Goal: Task Accomplishment & Management: Manage account settings

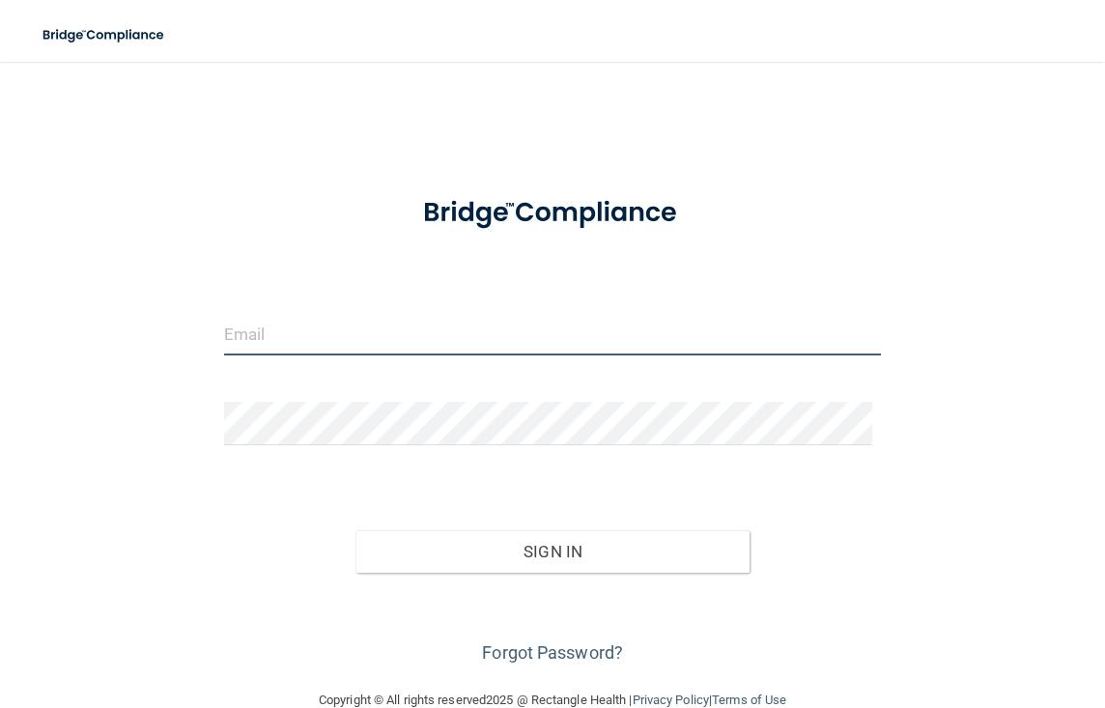
click at [294, 332] on input "email" at bounding box center [553, 333] width 658 height 43
type input ","
click at [355, 530] on button "Sign In" at bounding box center [552, 551] width 395 height 42
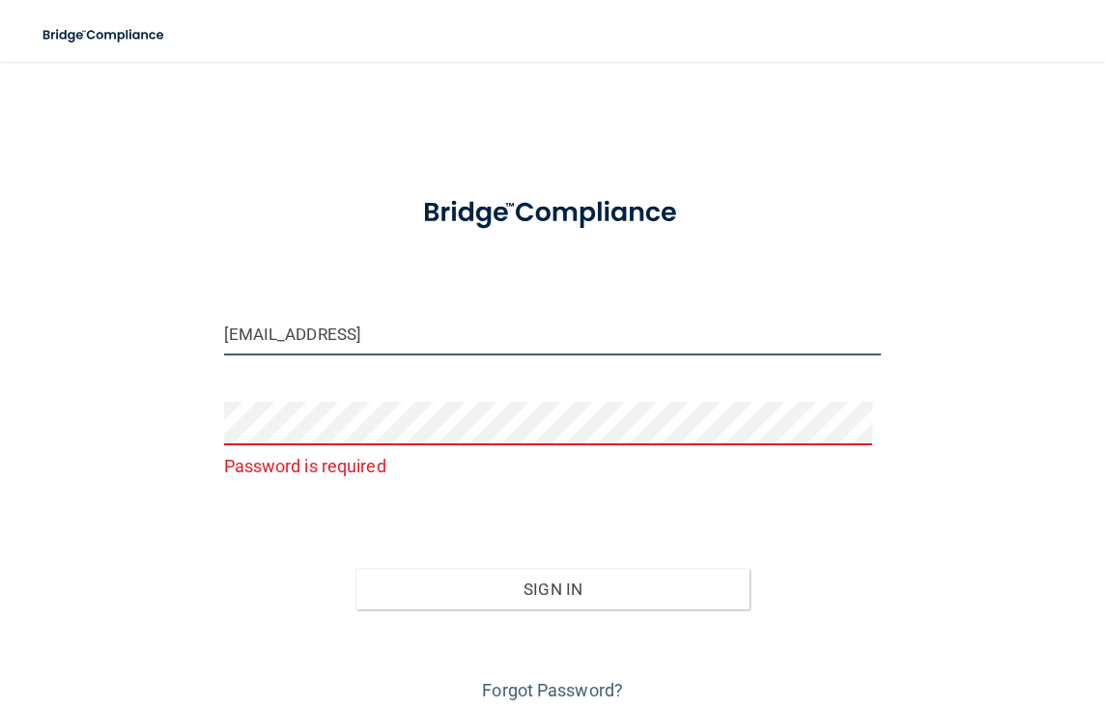
type input "[EMAIL_ADDRESS][DOMAIN_NAME]"
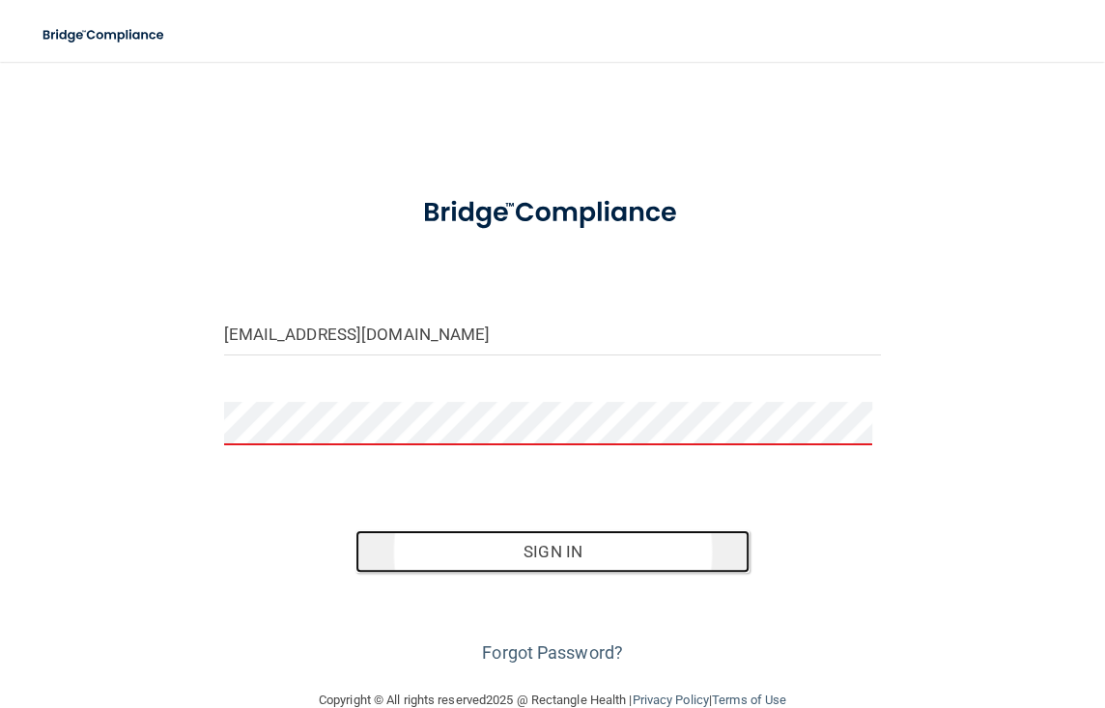
click at [521, 553] on button "Sign In" at bounding box center [552, 551] width 395 height 42
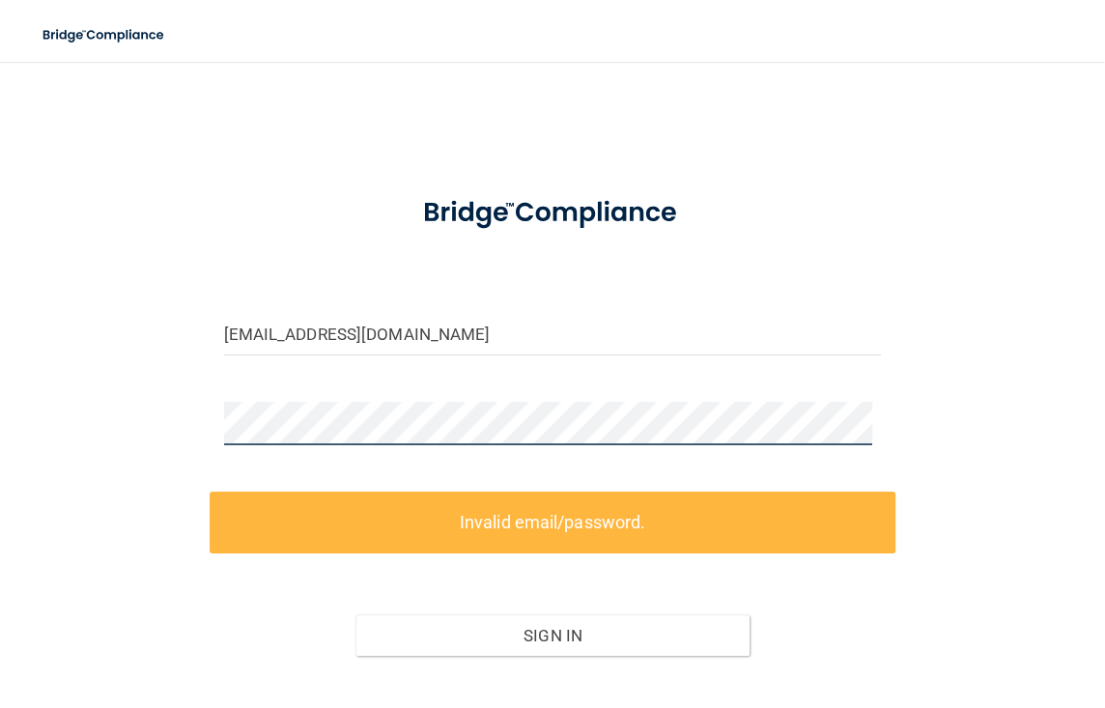
click at [17, 419] on main "mullinn@bracesaregood.com Invalid email/password. You don't have permission to …" at bounding box center [552, 385] width 1105 height 646
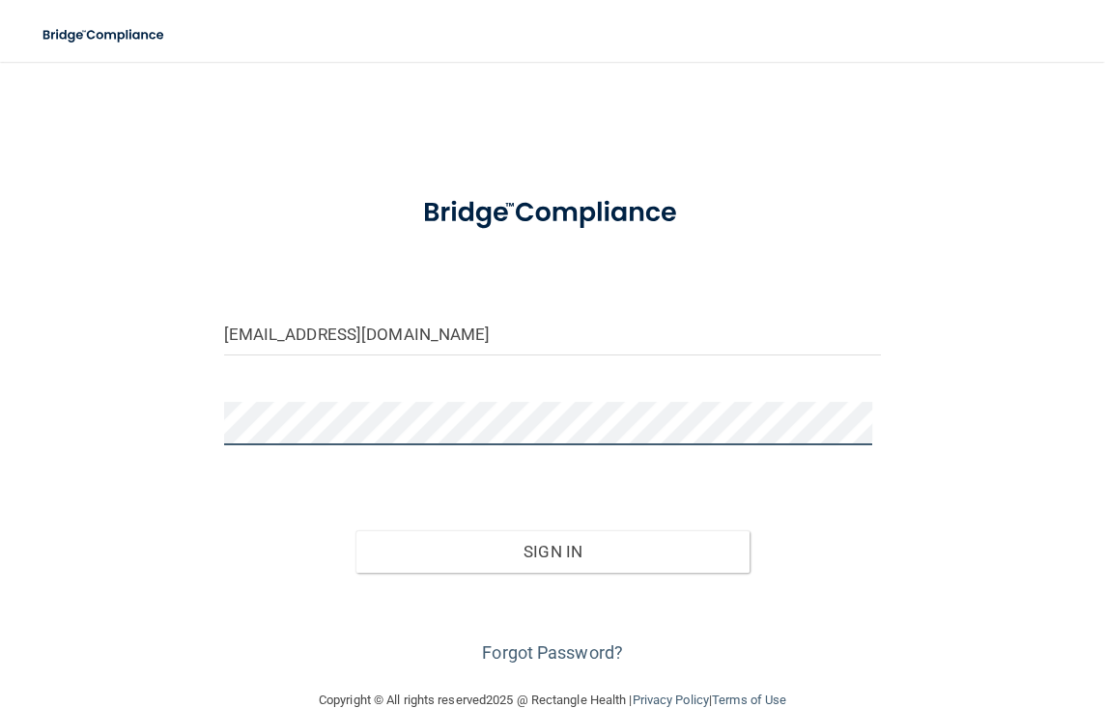
click at [355, 530] on button "Sign In" at bounding box center [552, 551] width 395 height 42
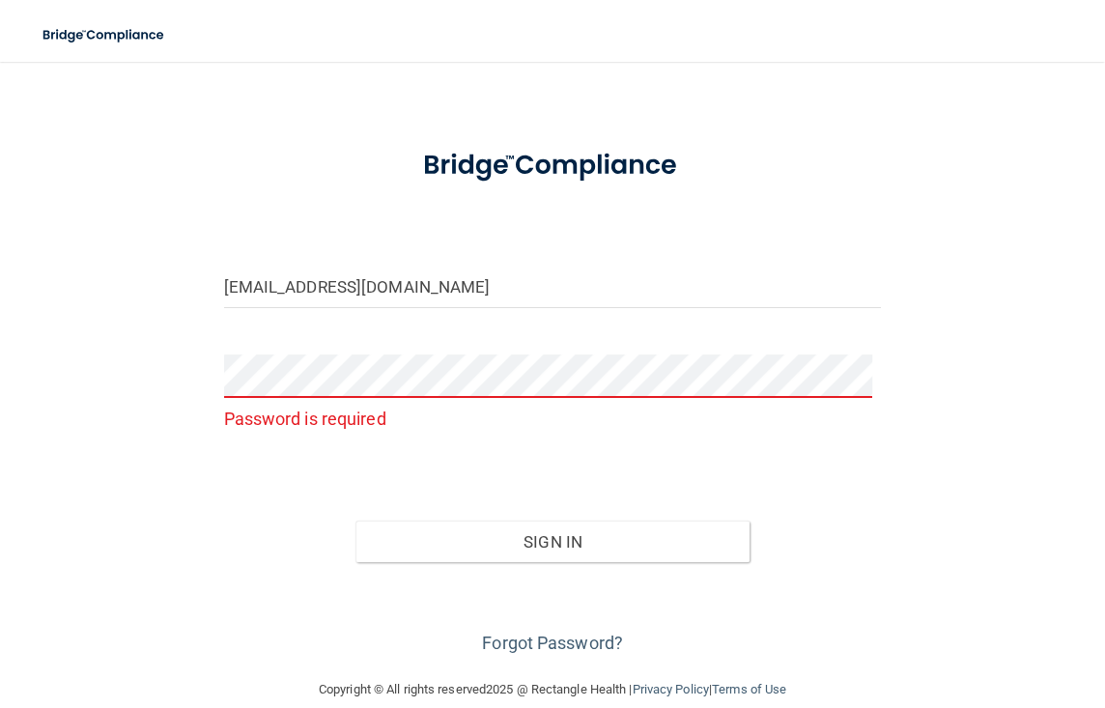
scroll to position [73, 0]
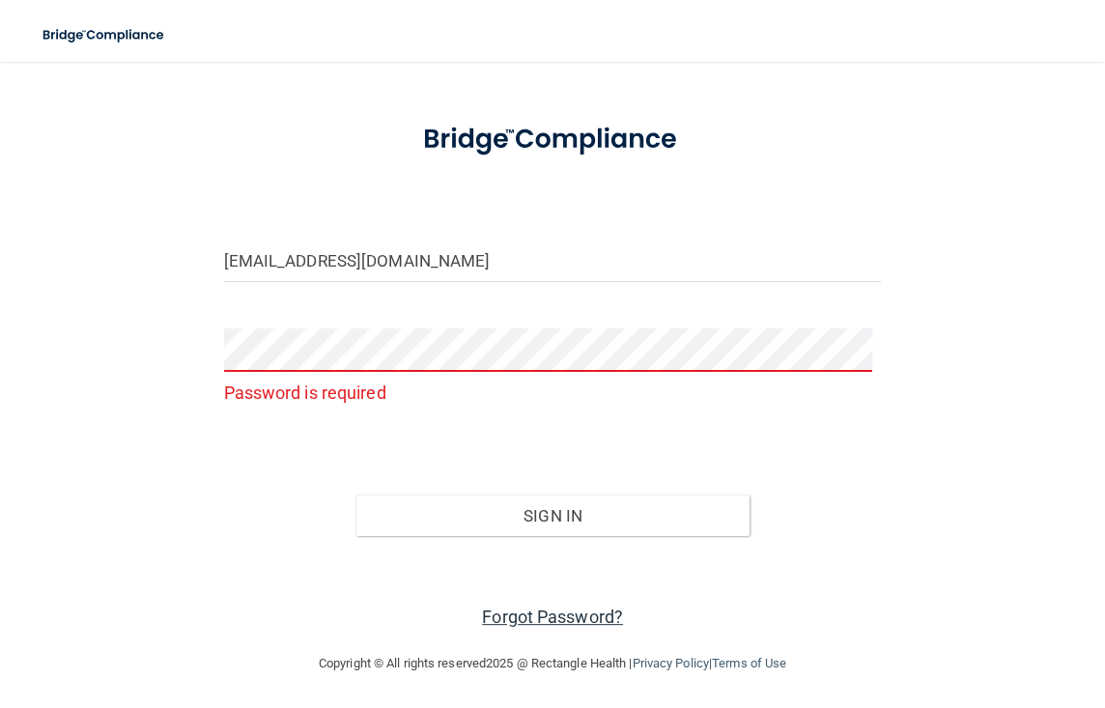
click at [559, 613] on link "Forgot Password?" at bounding box center [552, 616] width 141 height 20
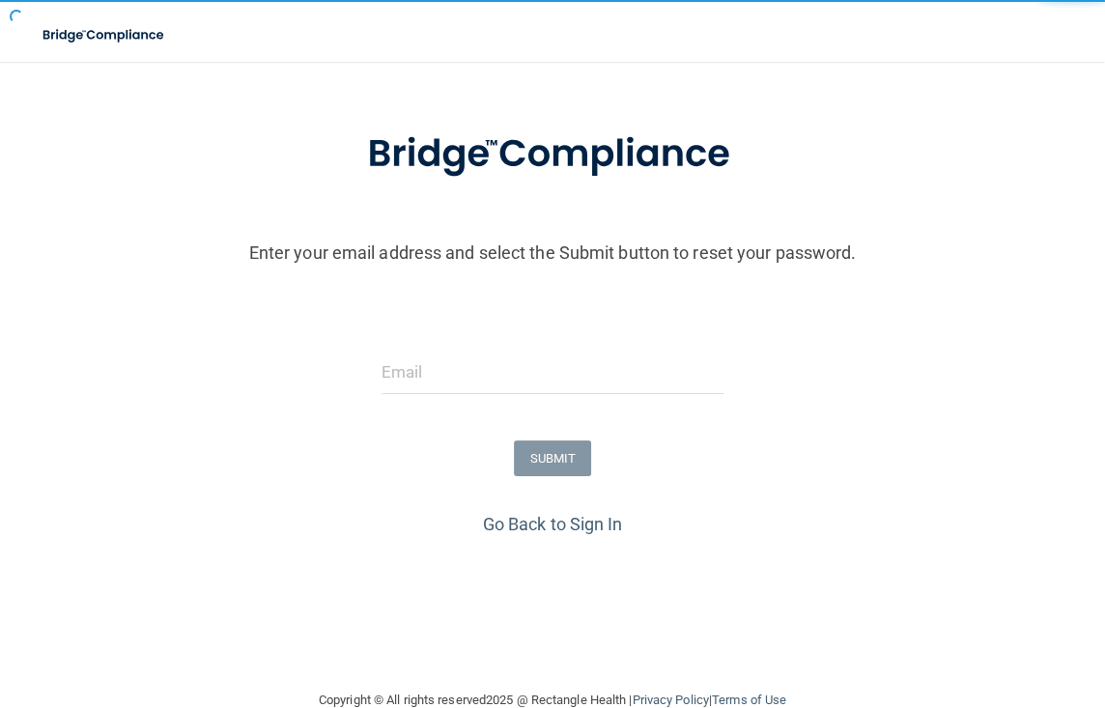
scroll to position [112, 0]
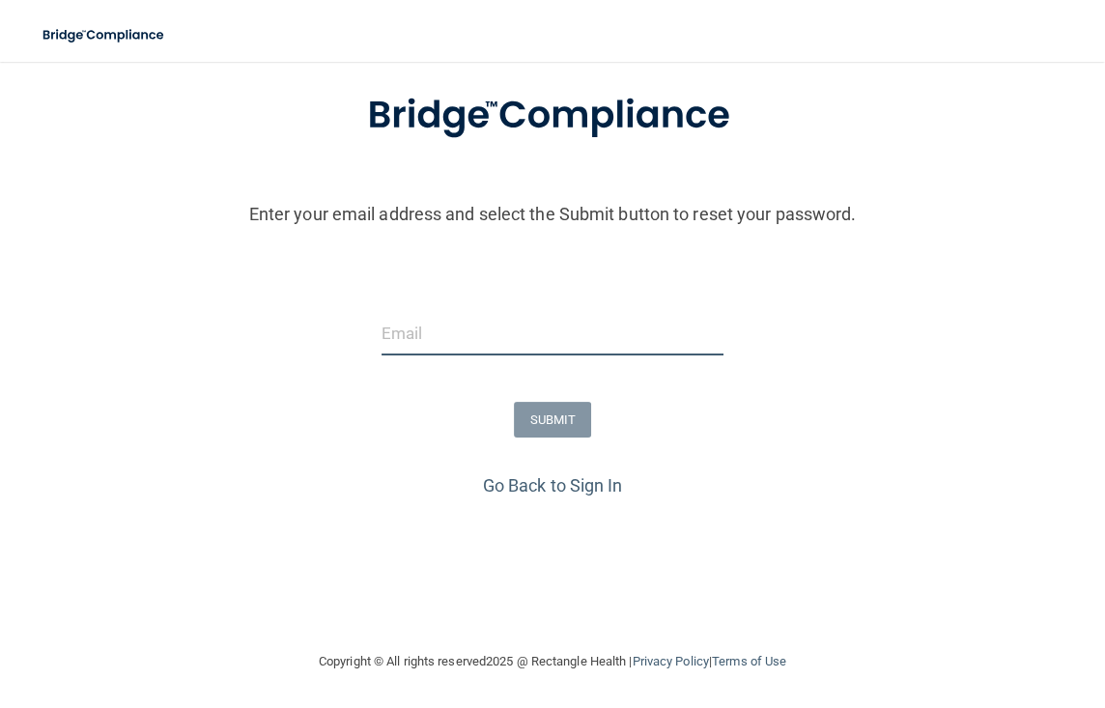
click at [422, 340] on input "email" at bounding box center [552, 333] width 343 height 43
type input "[EMAIL_ADDRESS][DOMAIN_NAME]"
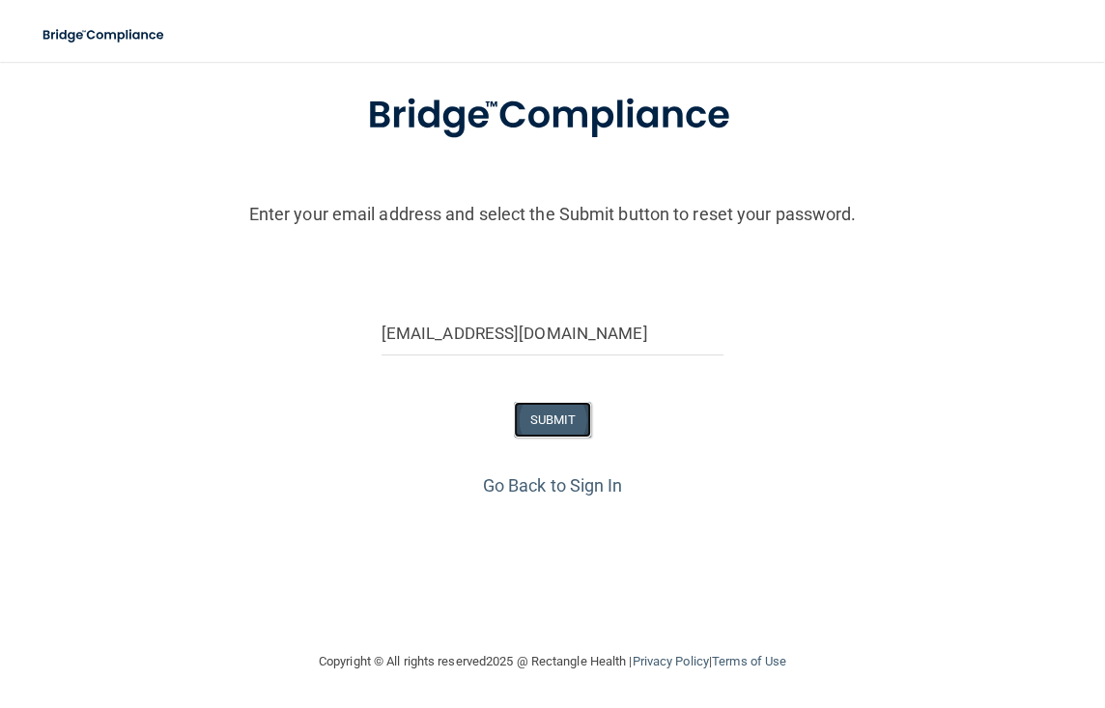
click at [555, 416] on button "SUBMIT" at bounding box center [553, 420] width 78 height 36
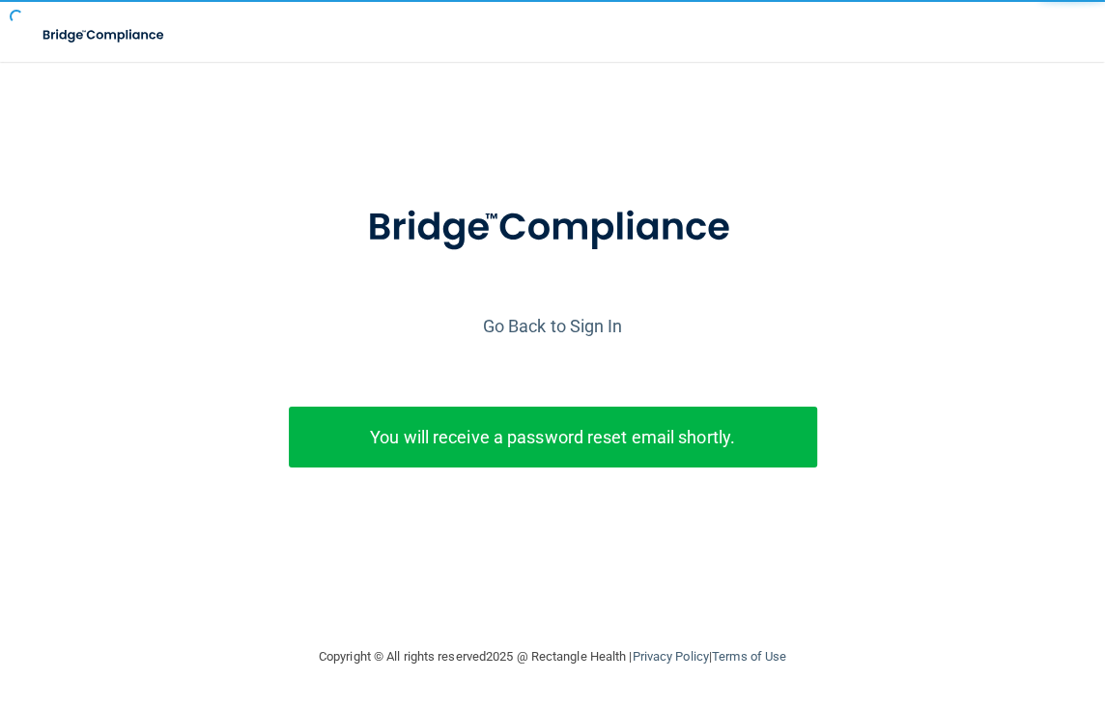
scroll to position [0, 0]
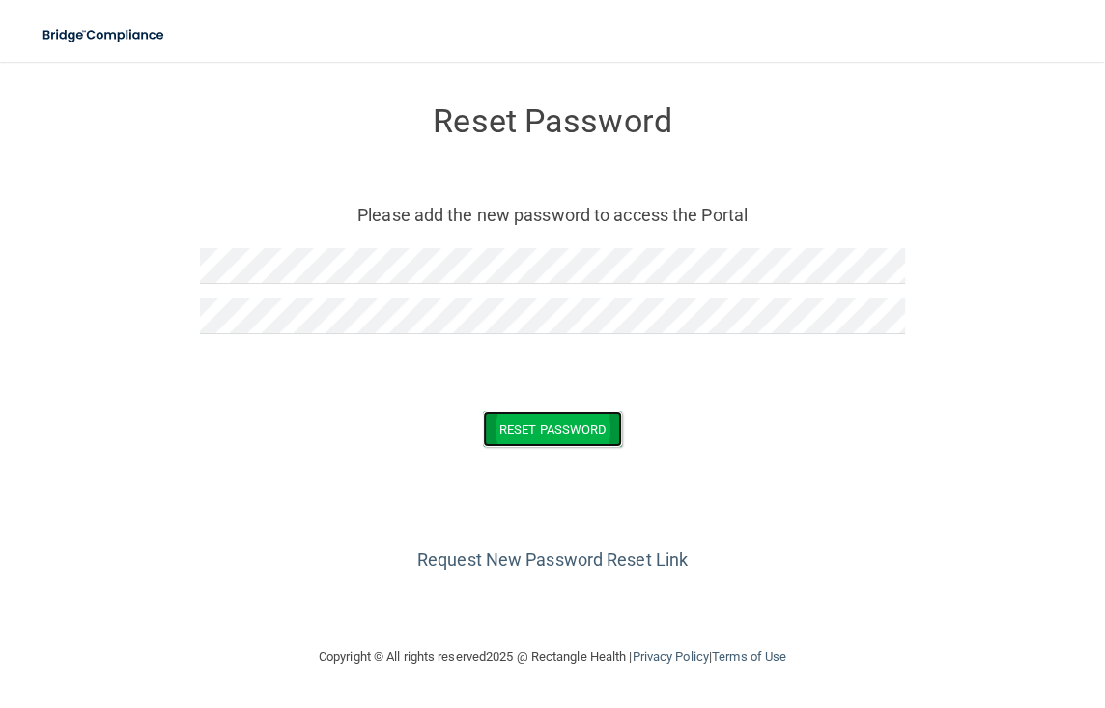
click at [522, 422] on button "Reset Password" at bounding box center [552, 429] width 139 height 36
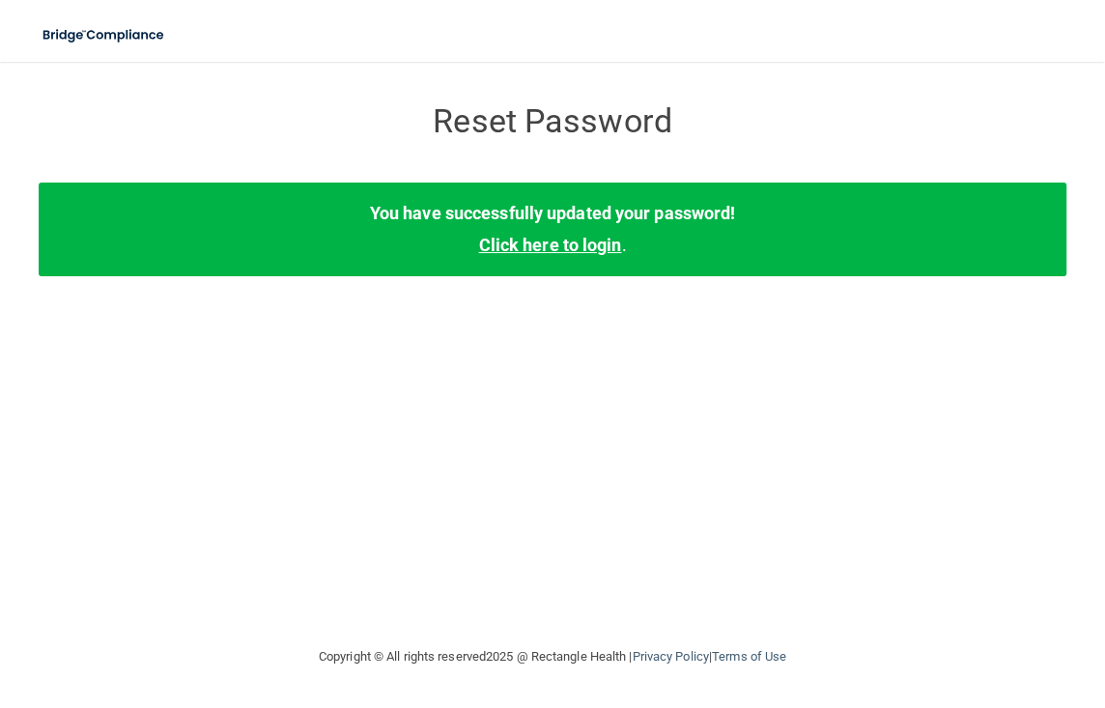
click at [571, 240] on link "Click here to login" at bounding box center [549, 245] width 143 height 20
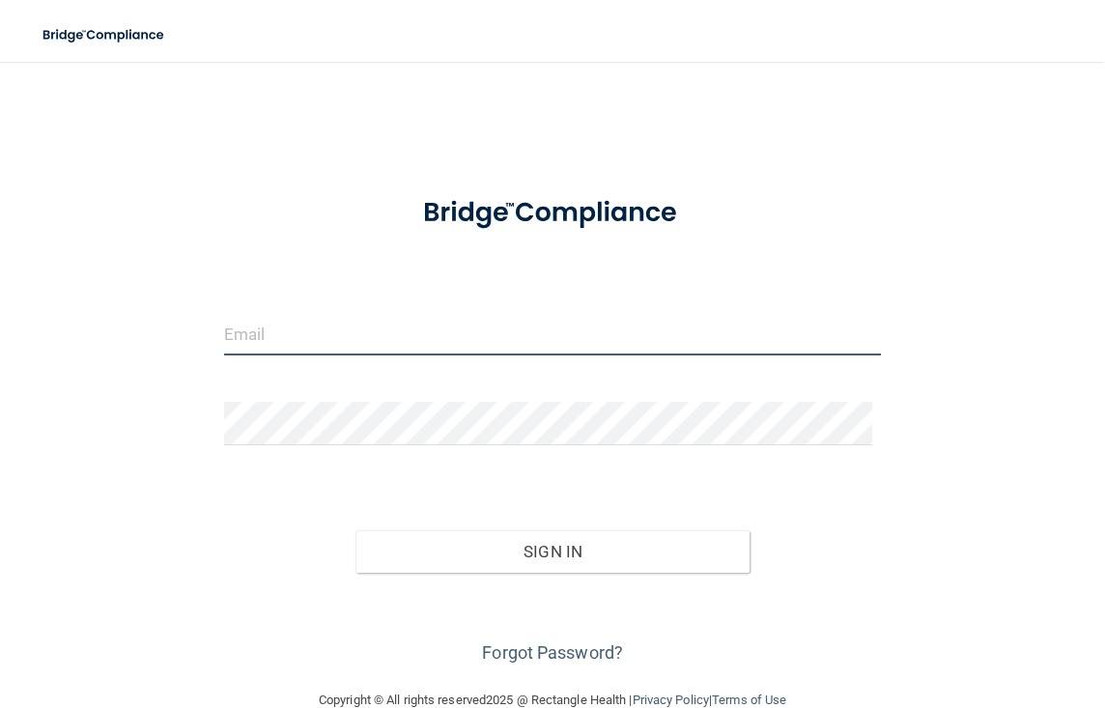
click at [281, 324] on input "email" at bounding box center [553, 333] width 658 height 43
type input "[EMAIL_ADDRESS][DOMAIN_NAME]"
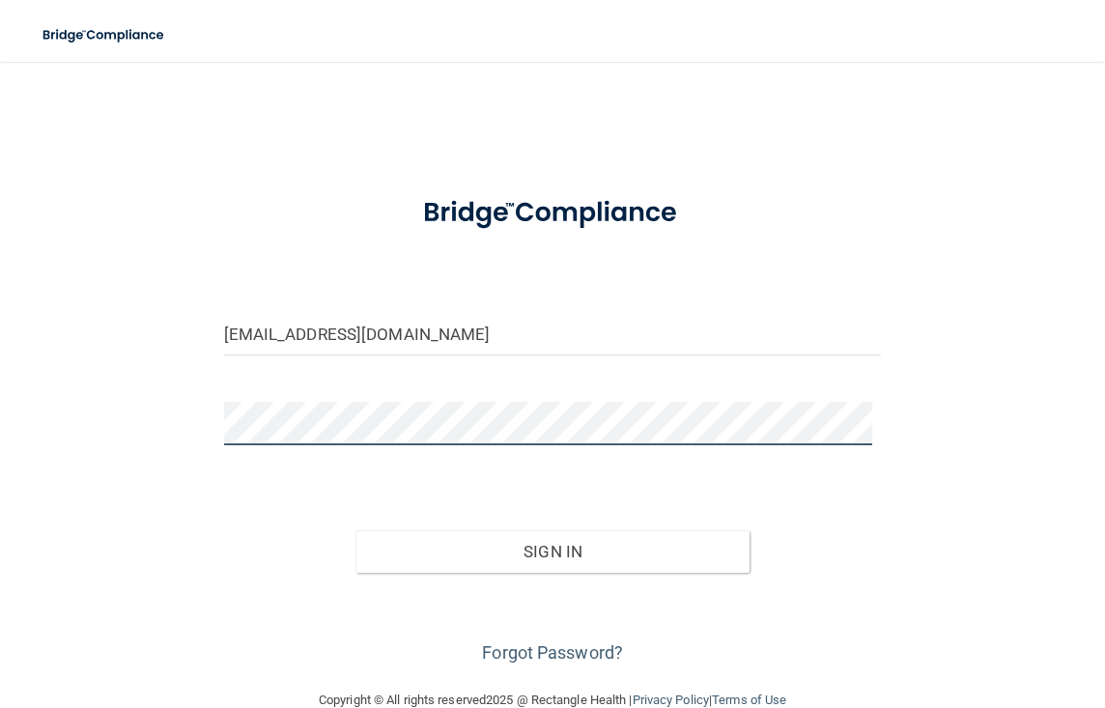
click at [355, 530] on button "Sign In" at bounding box center [552, 551] width 395 height 42
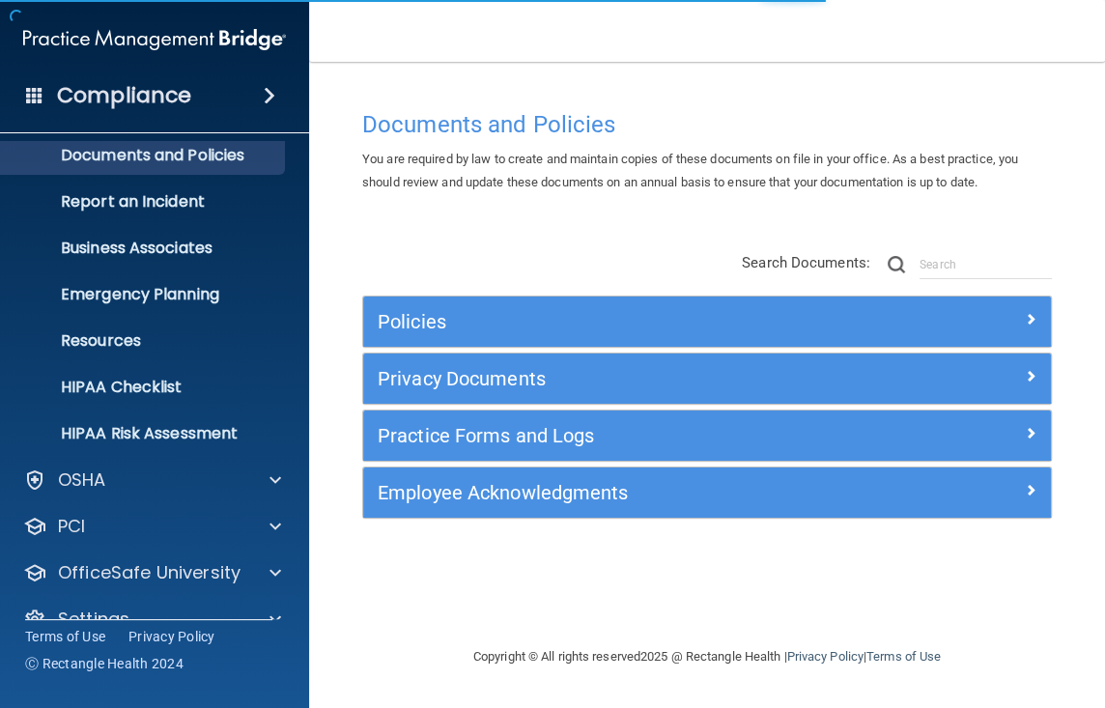
scroll to position [93, 0]
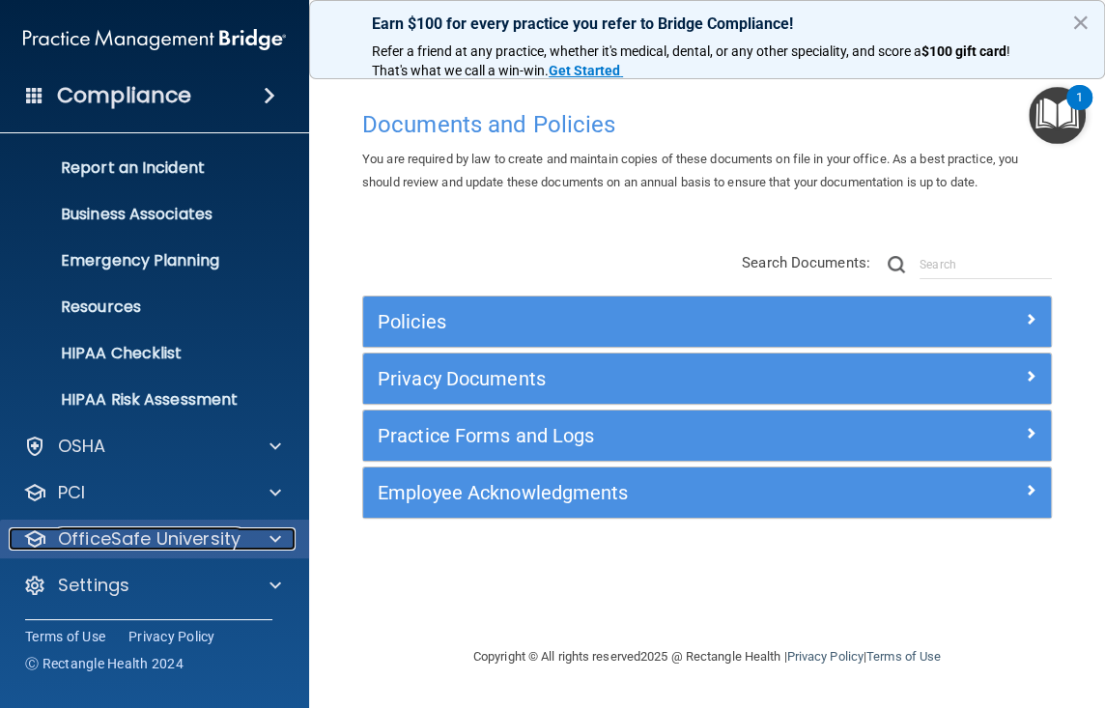
click at [98, 531] on p "OfficeSafe University" at bounding box center [149, 538] width 183 height 23
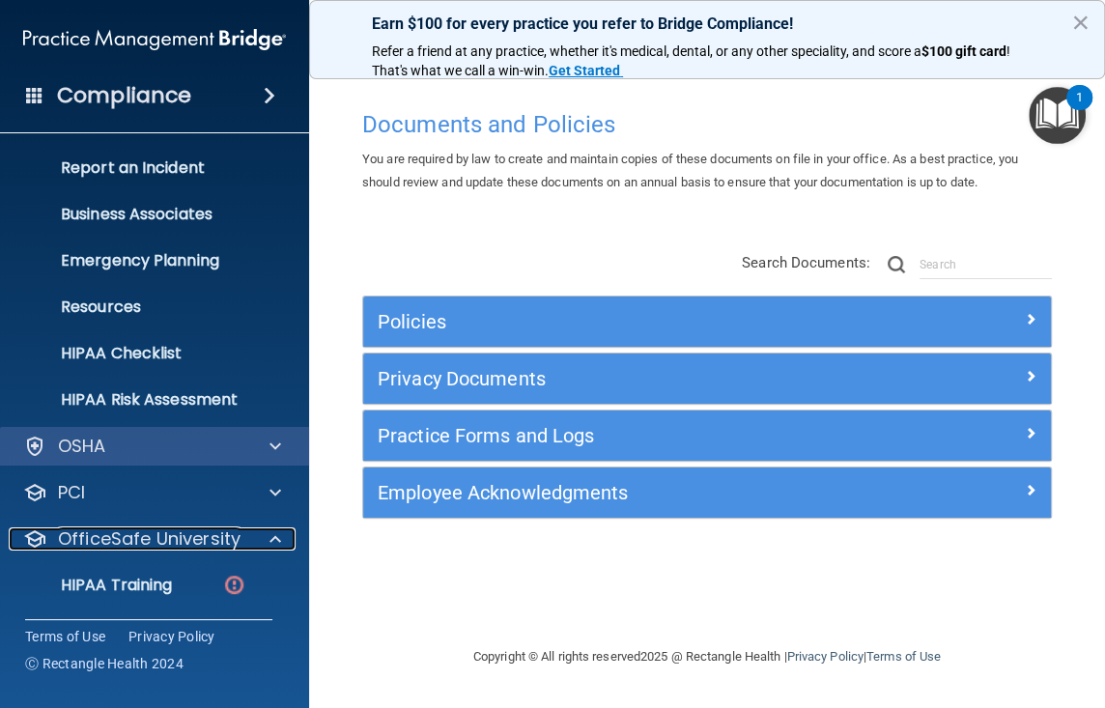
scroll to position [232, 0]
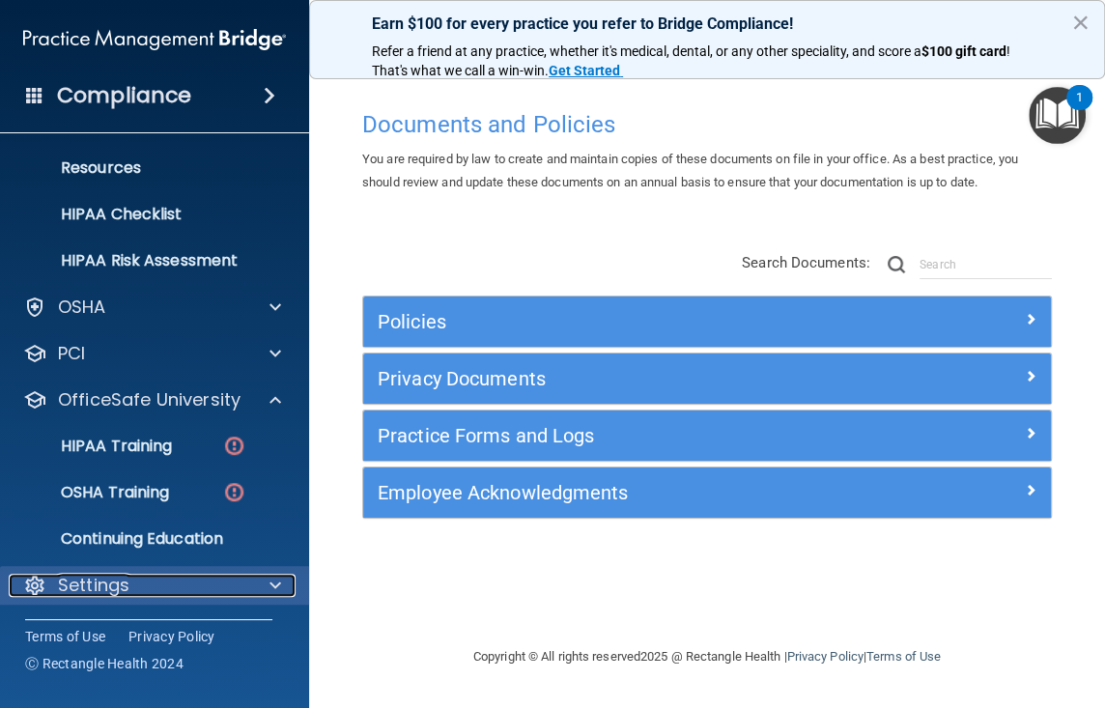
click at [112, 581] on p "Settings" at bounding box center [93, 585] width 71 height 23
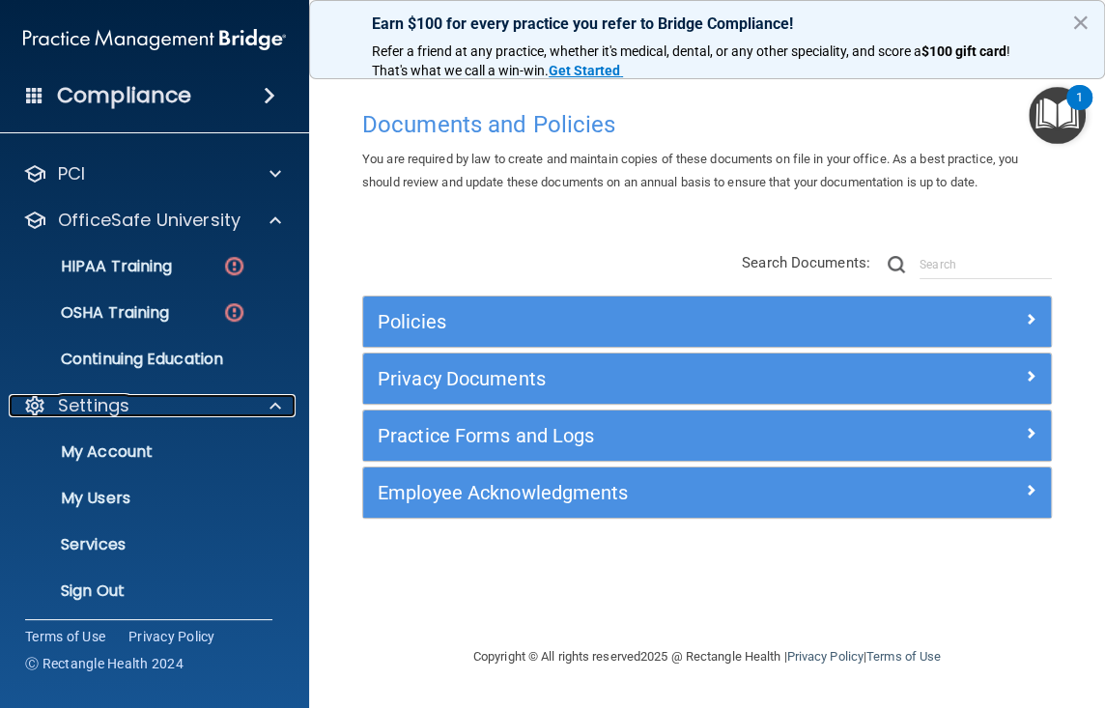
scroll to position [417, 0]
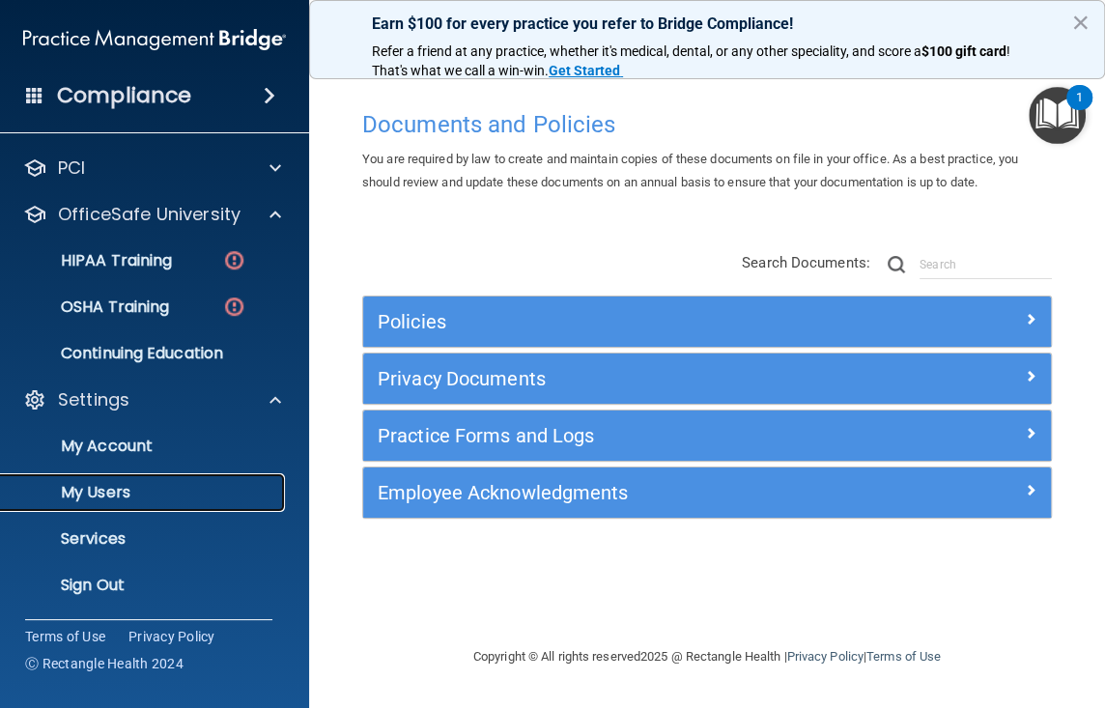
click at [87, 493] on p "My Users" at bounding box center [145, 492] width 264 height 19
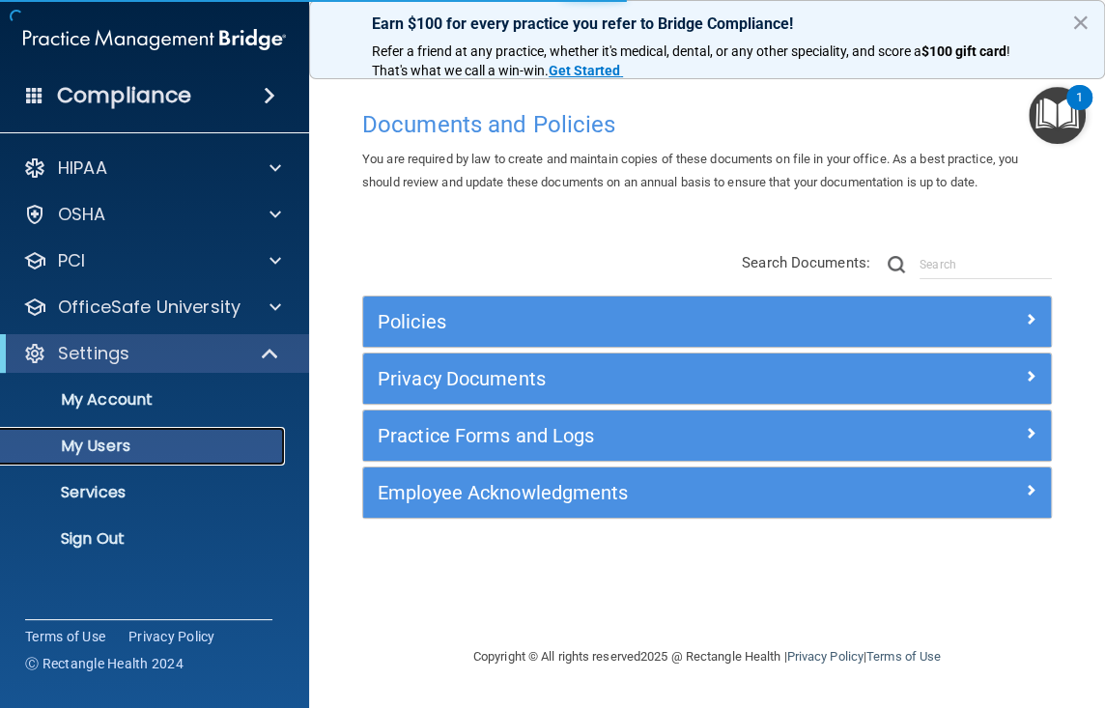
select select "20"
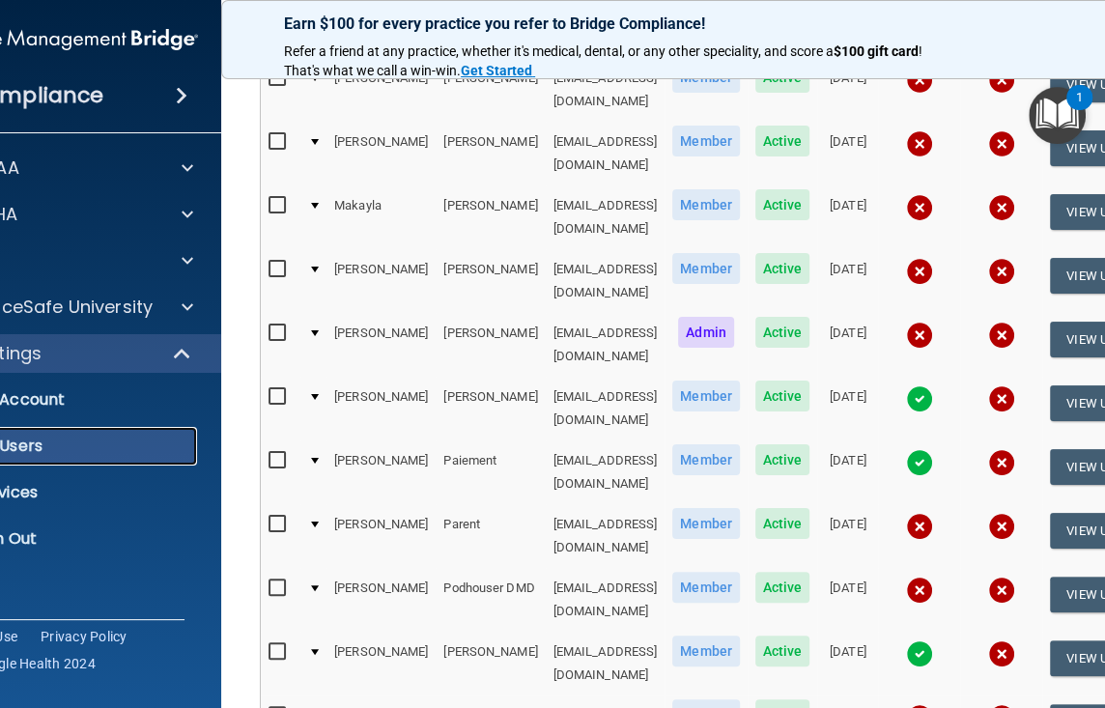
scroll to position [579, 0]
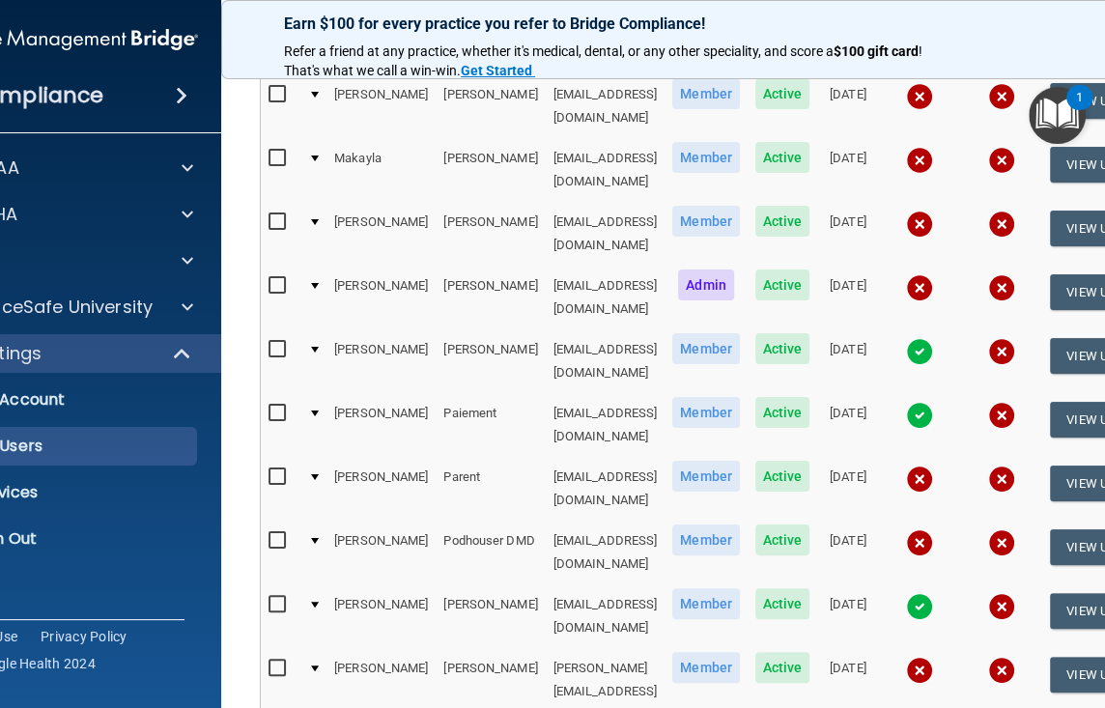
click at [268, 469] on input "checkbox" at bounding box center [279, 476] width 22 height 15
checkbox input "true"
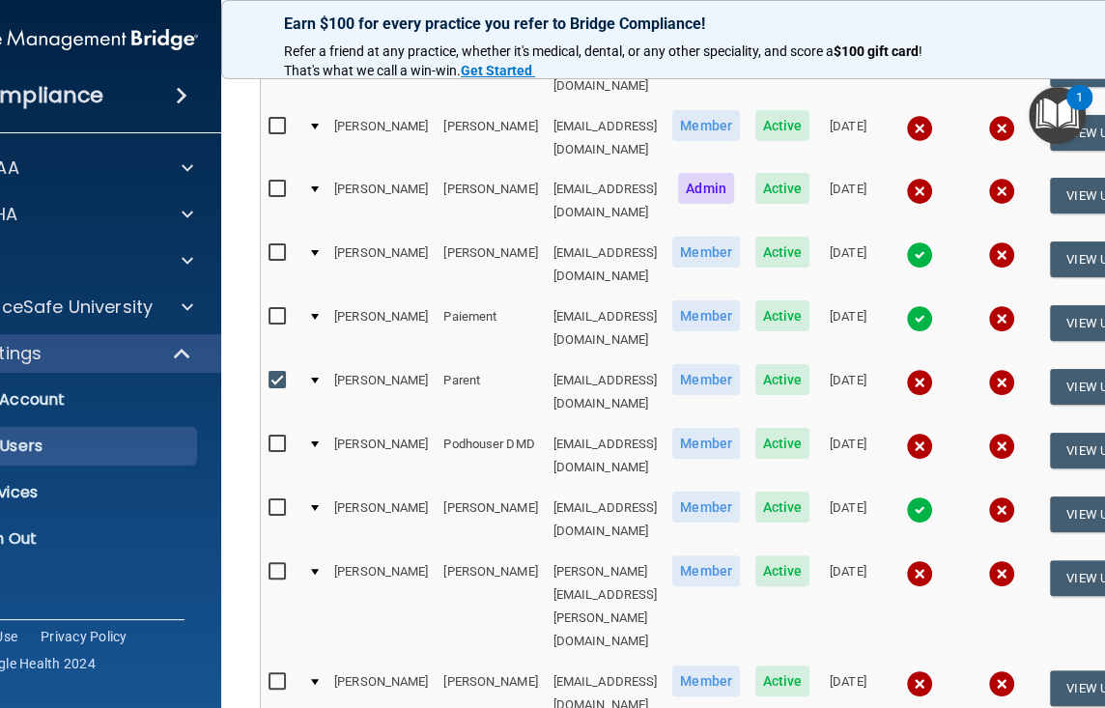
scroll to position [0, 6]
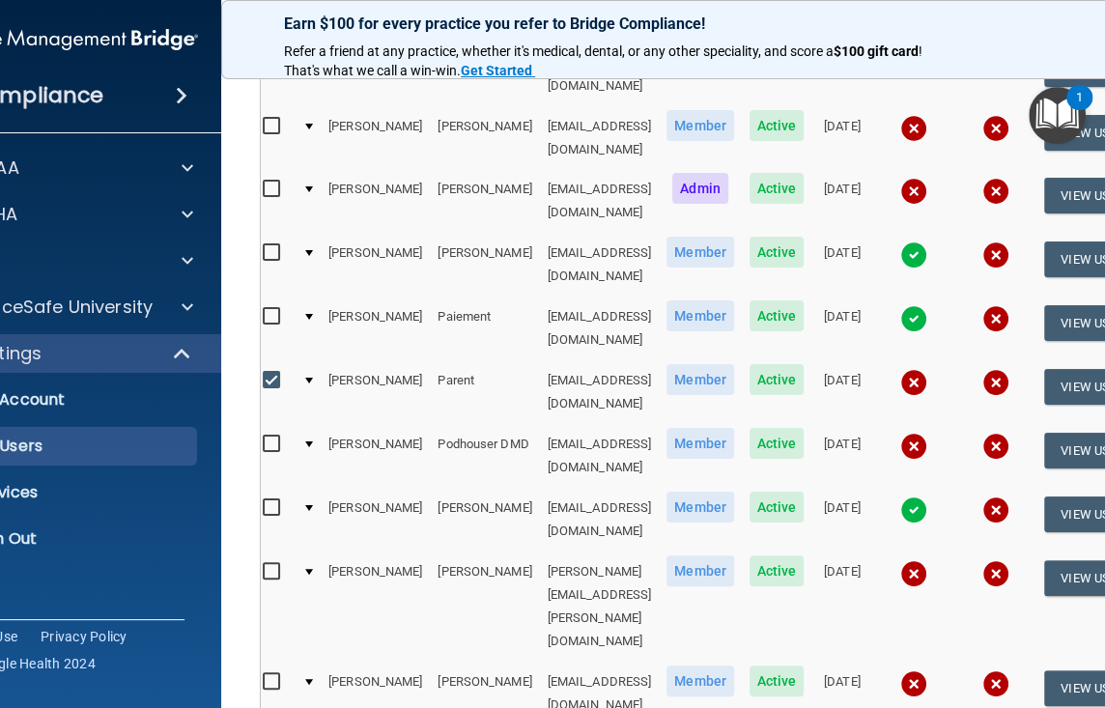
drag, startPoint x: 230, startPoint y: 39, endPoint x: 219, endPoint y: 59, distance: 22.9
click at [221, 59] on div "Earn $100 for every practice you refer to Bridge Compliance! Refer a friend at …" at bounding box center [707, 39] width 972 height 79
click at [295, 360] on td at bounding box center [308, 392] width 26 height 64
click at [305, 378] on div at bounding box center [309, 381] width 8 height 6
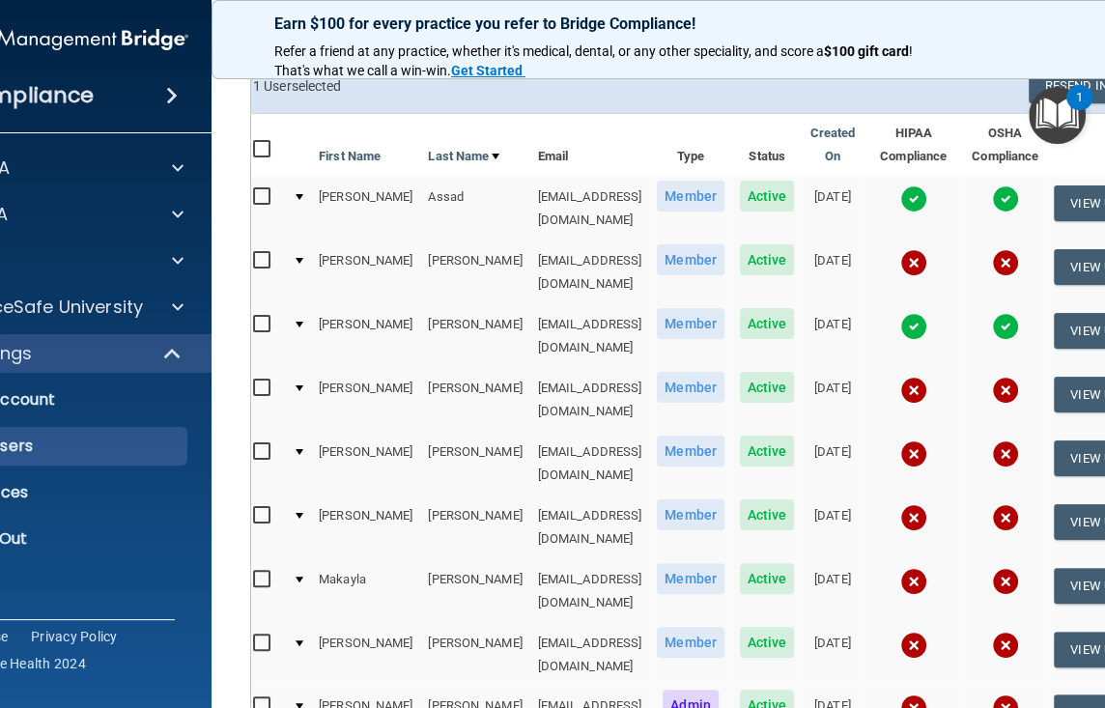
scroll to position [194, 0]
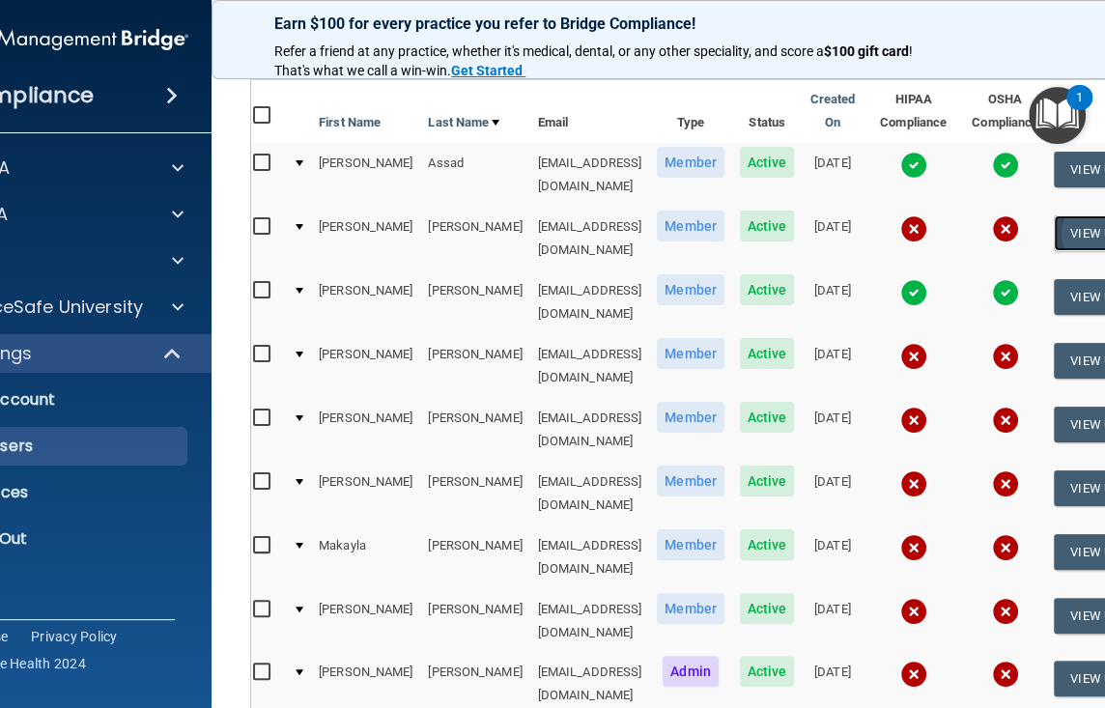
click at [1078, 215] on button "View User" at bounding box center [1102, 233] width 96 height 36
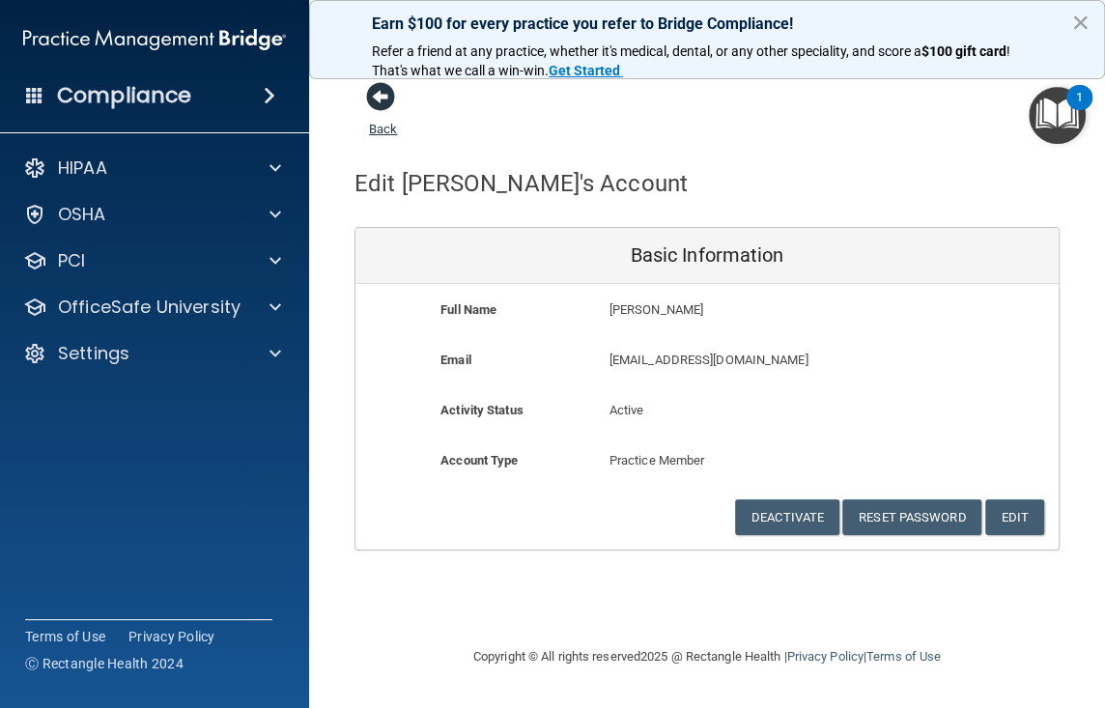
click at [378, 92] on span at bounding box center [380, 96] width 29 height 29
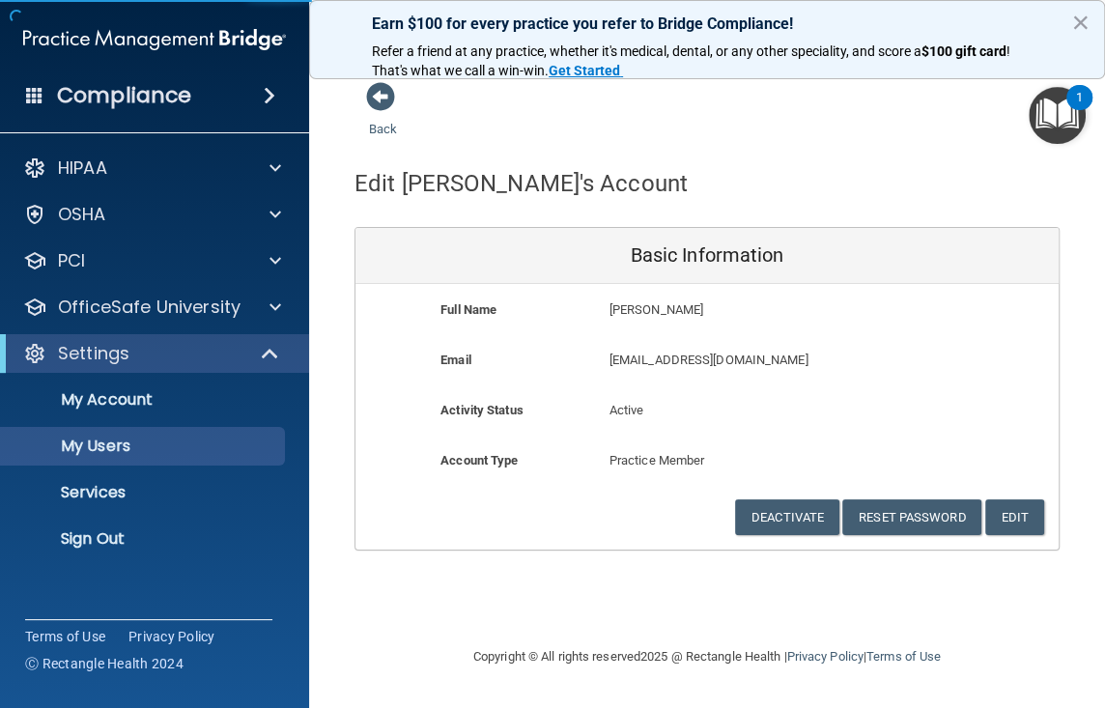
select select "20"
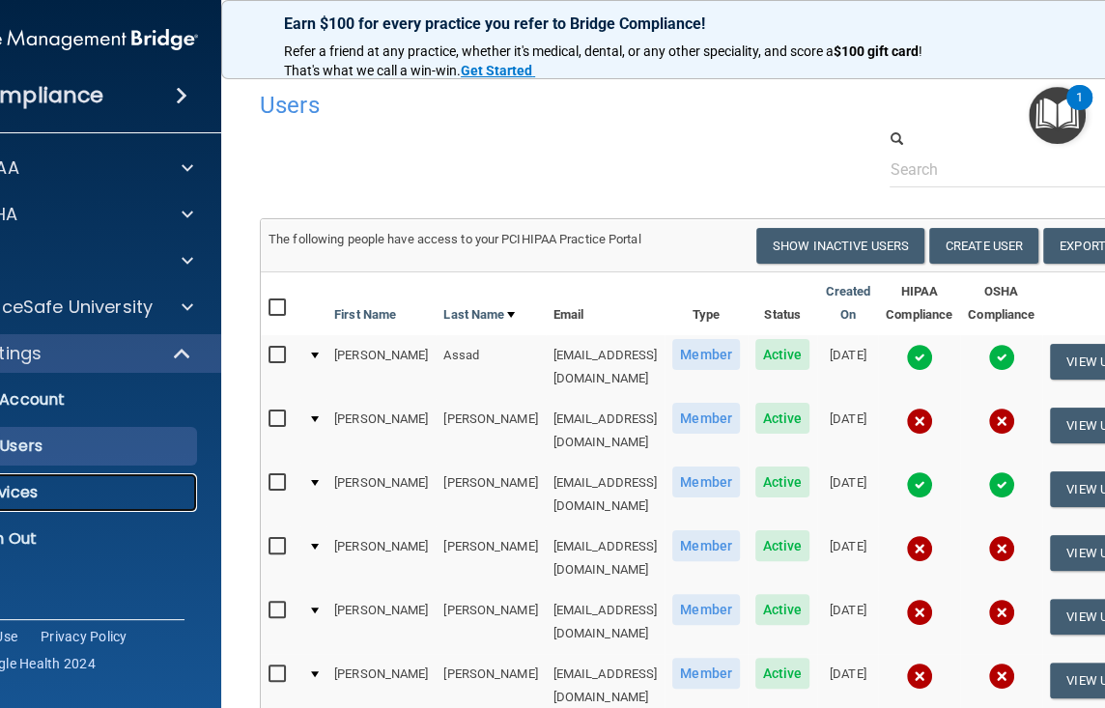
click at [110, 487] on p "Services" at bounding box center [57, 492] width 264 height 19
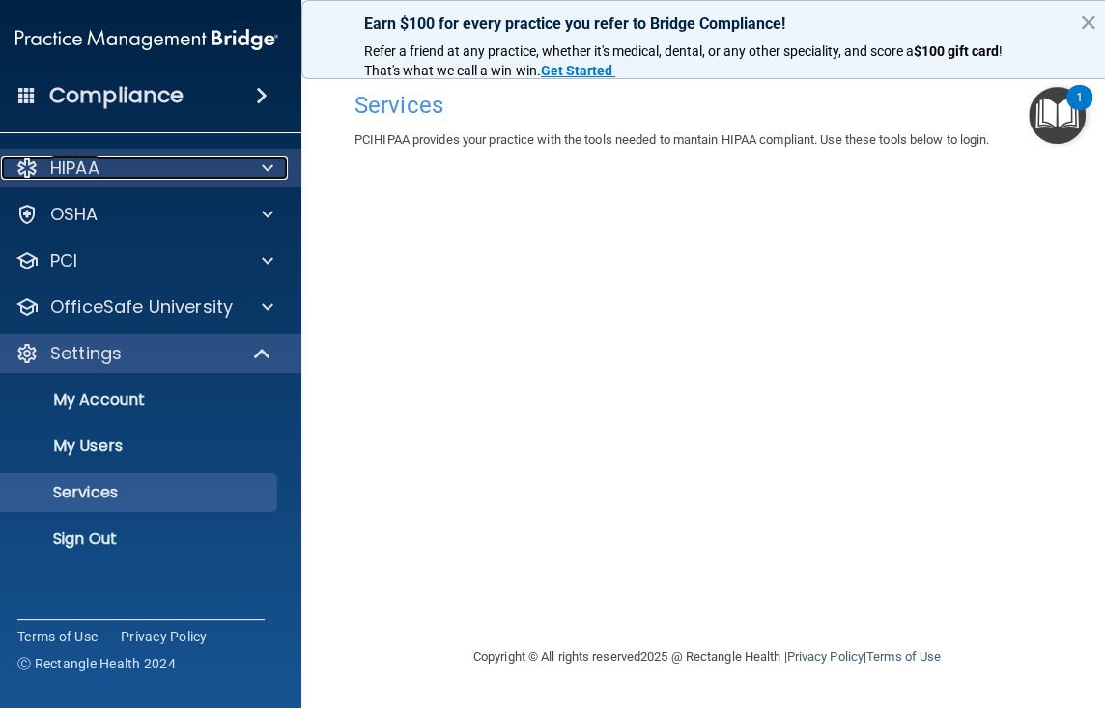
click at [113, 167] on div "HIPAA" at bounding box center [121, 167] width 240 height 23
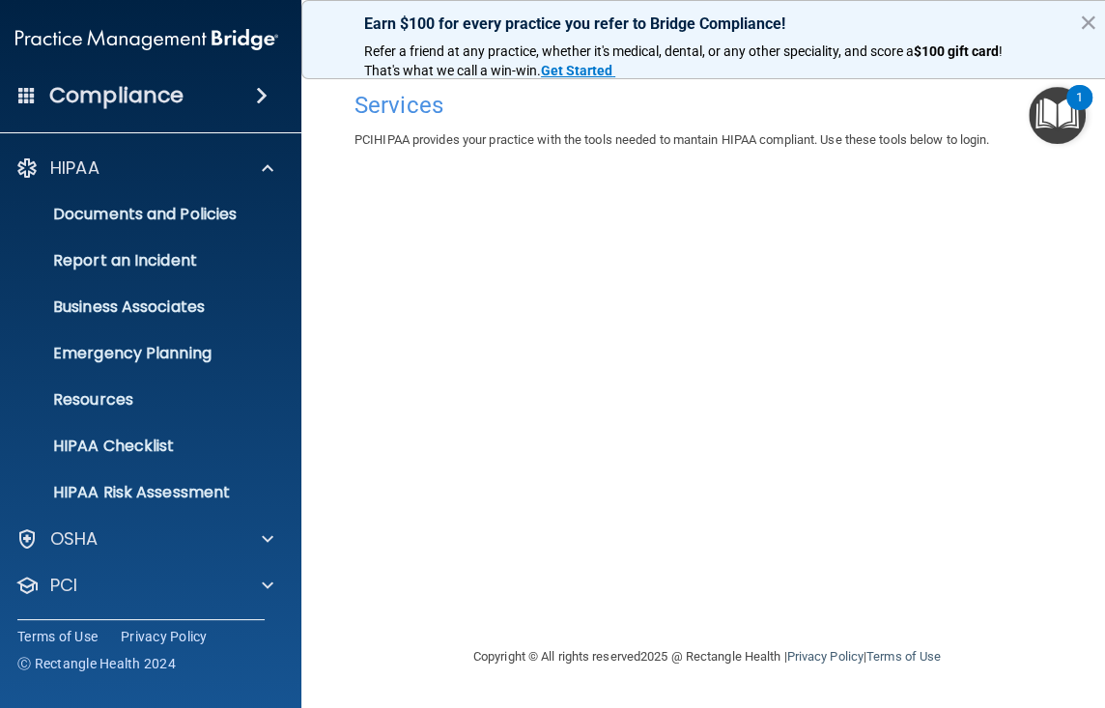
drag, startPoint x: 345, startPoint y: 197, endPoint x: 554, endPoint y: 90, distance: 235.4
click at [378, 180] on div "Services PCIHIPAA provides your practice with the tools needed to mantain HIPAA…" at bounding box center [707, 353] width 734 height 545
